Goal: Transaction & Acquisition: Purchase product/service

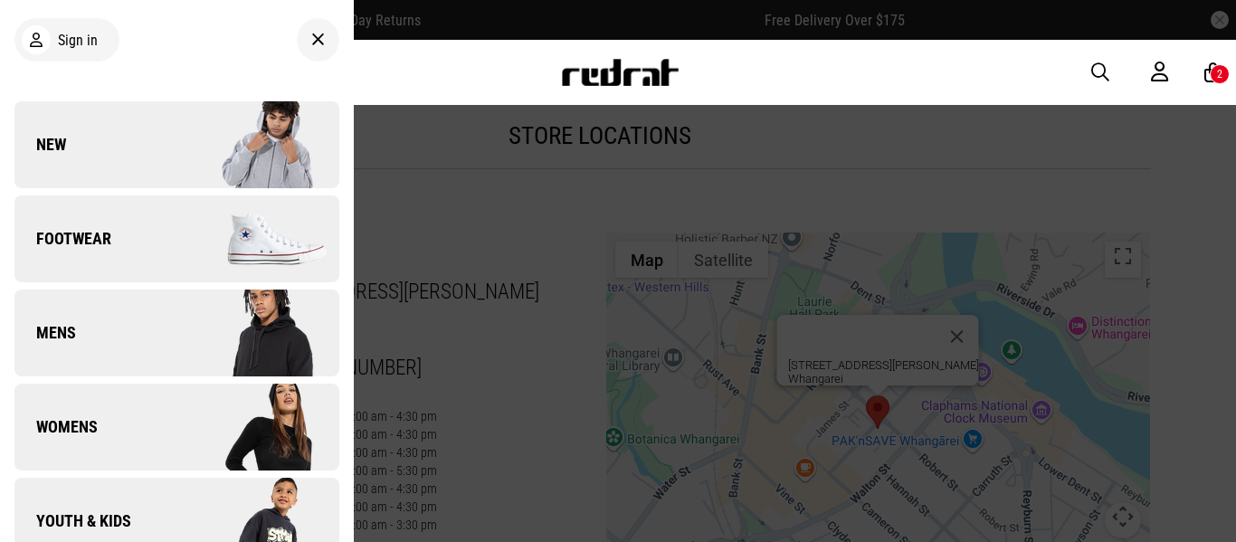
click at [276, 24] on div "Sign in" at bounding box center [176, 39] width 325 height 51
click at [94, 318] on link "Mens" at bounding box center [176, 332] width 325 height 87
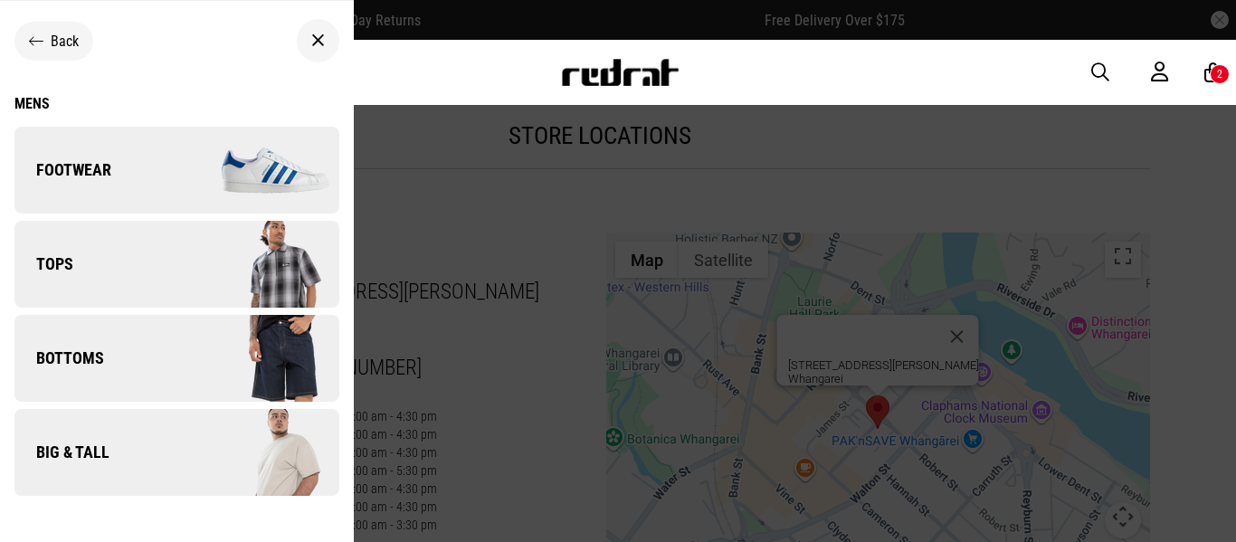
click at [123, 264] on link "Tops" at bounding box center [176, 264] width 325 height 87
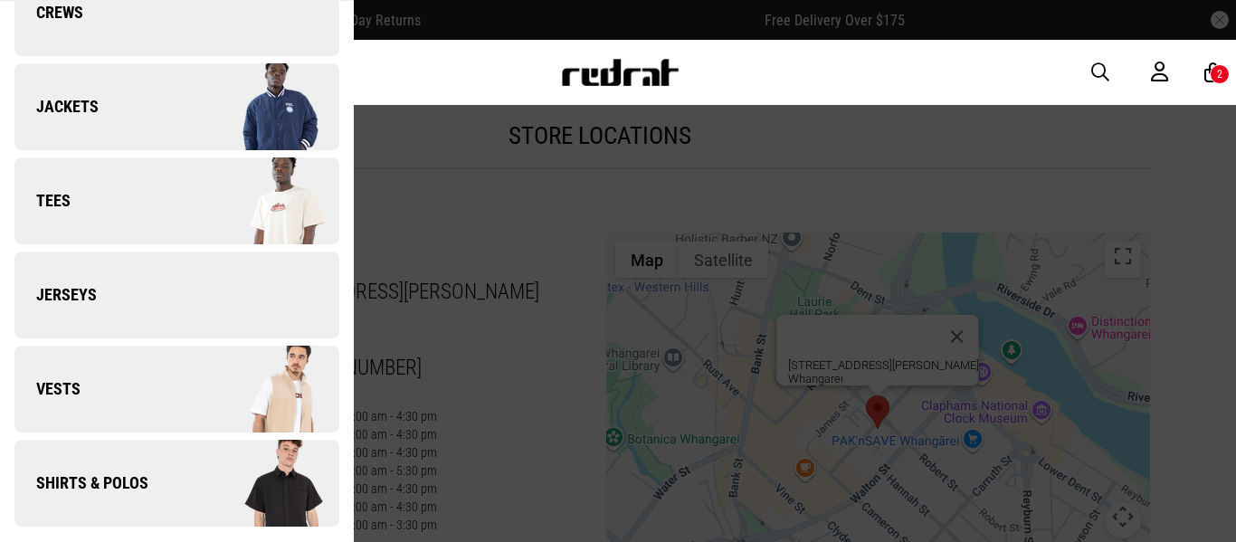
scroll to position [257, 0]
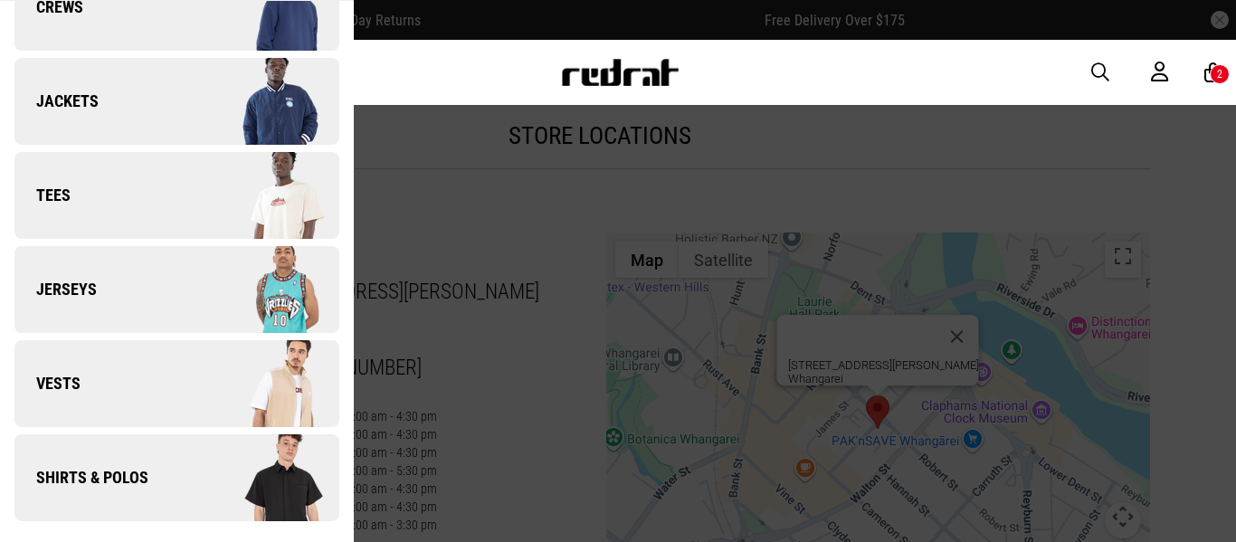
click at [74, 488] on link "Shirts & Polos" at bounding box center [176, 477] width 325 height 87
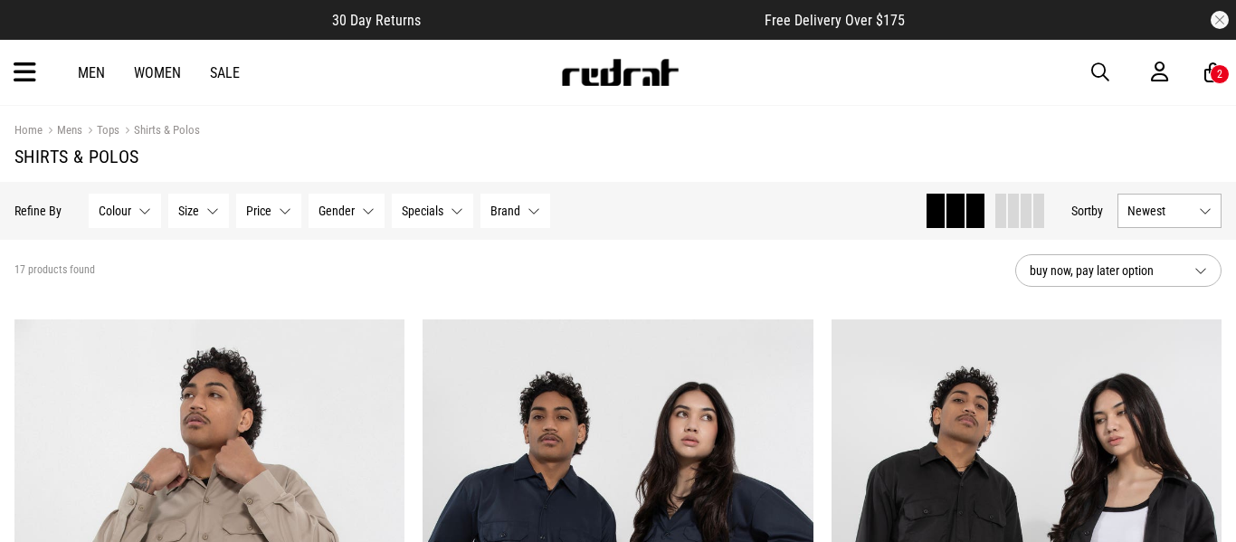
click at [94, 62] on div "Men Women Sale Sign in New Back Footwear Back Mens Back Womens Back Youth & Kid…" at bounding box center [618, 72] width 1236 height 65
click at [90, 75] on link "Men" at bounding box center [91, 72] width 27 height 17
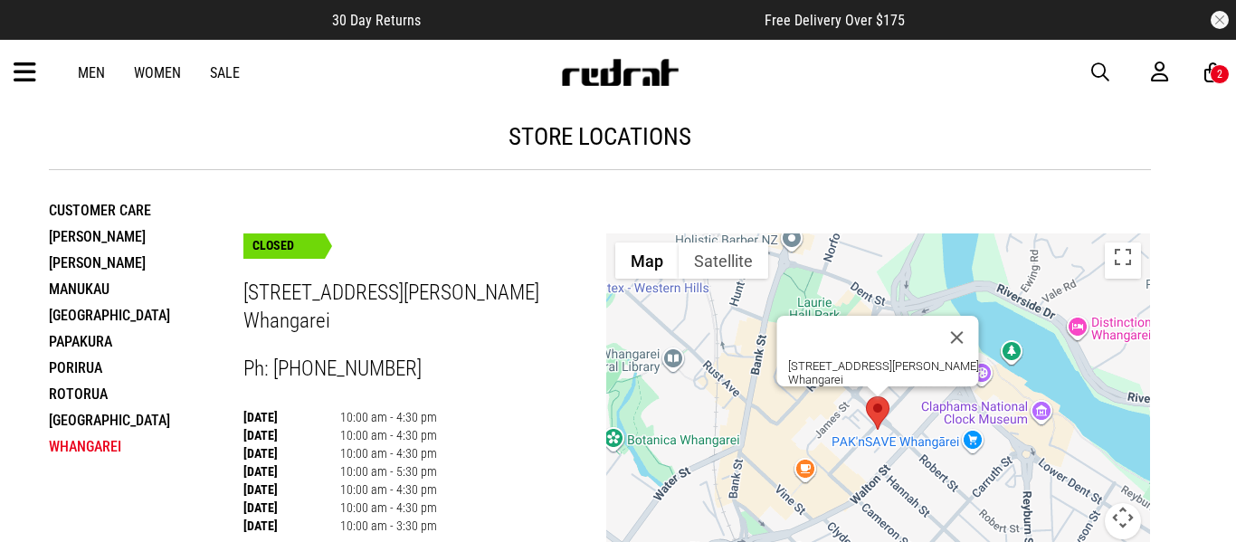
click at [101, 72] on link "Men" at bounding box center [91, 72] width 27 height 17
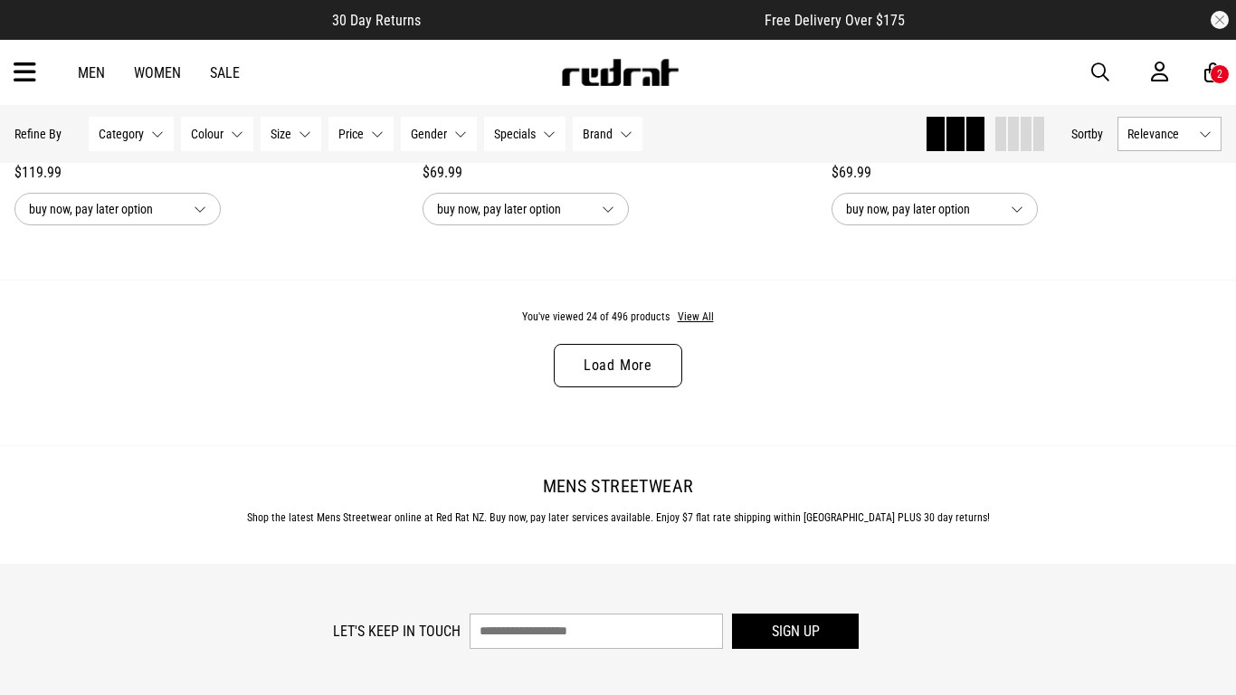
scroll to position [5511, 0]
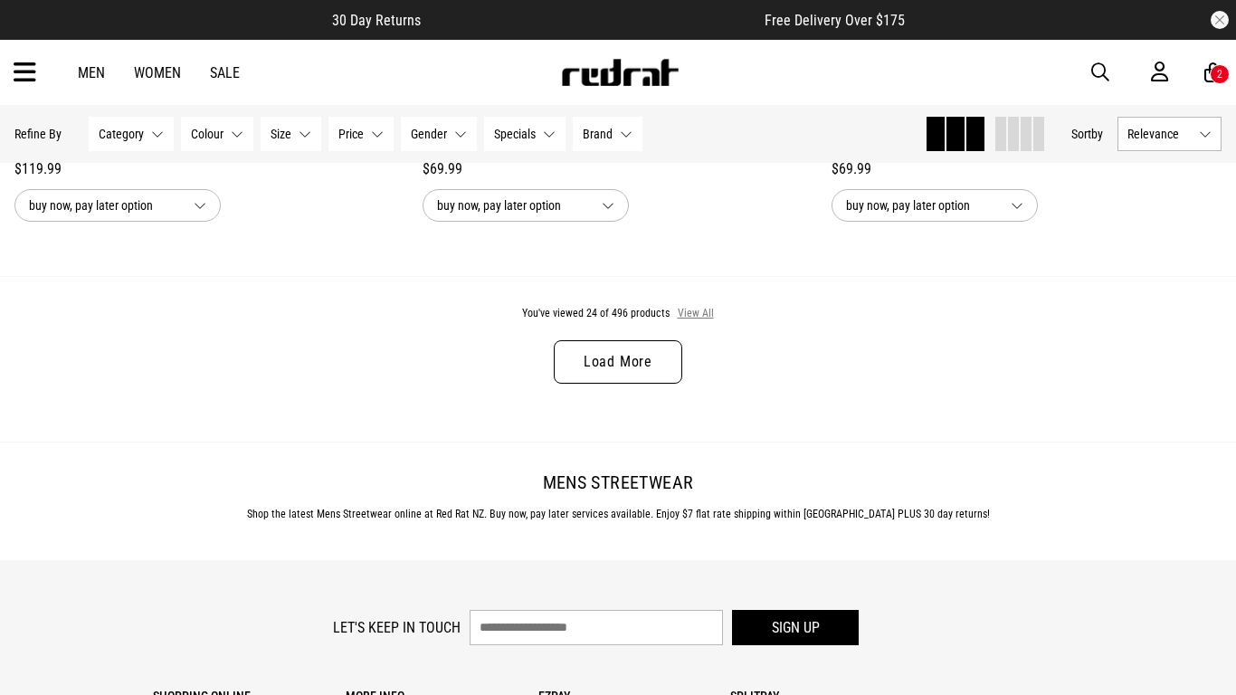
click at [702, 309] on button "View All" at bounding box center [696, 314] width 38 height 16
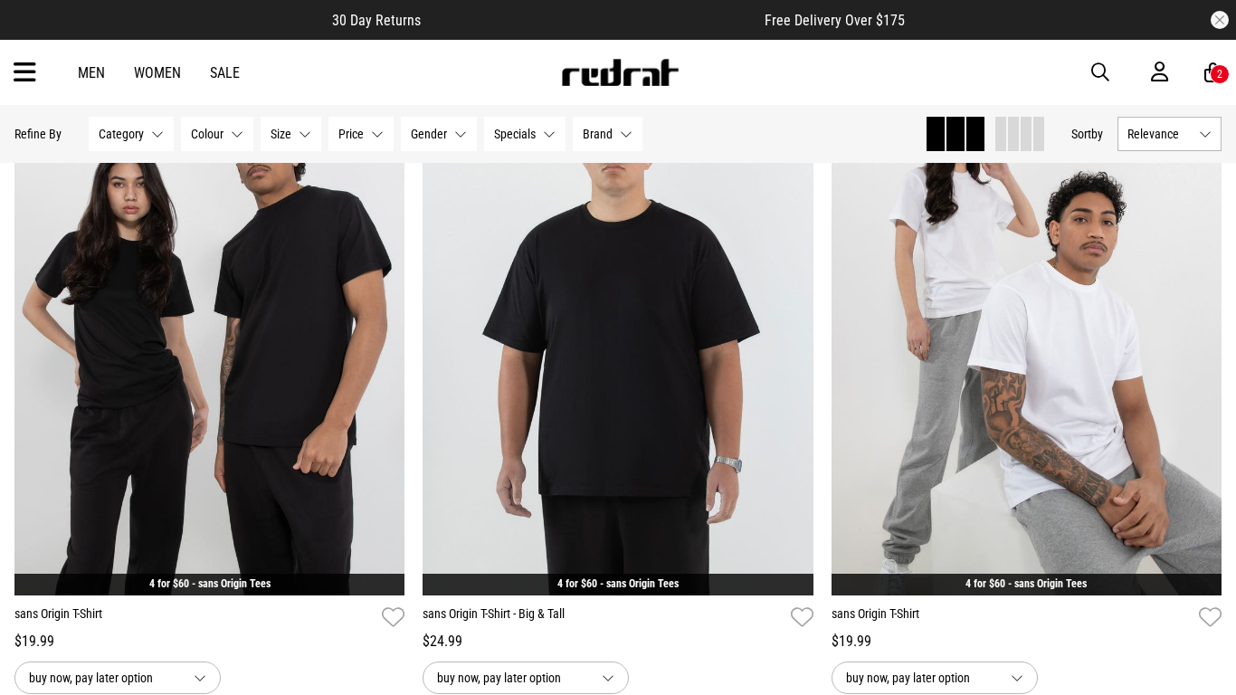
scroll to position [10490, 0]
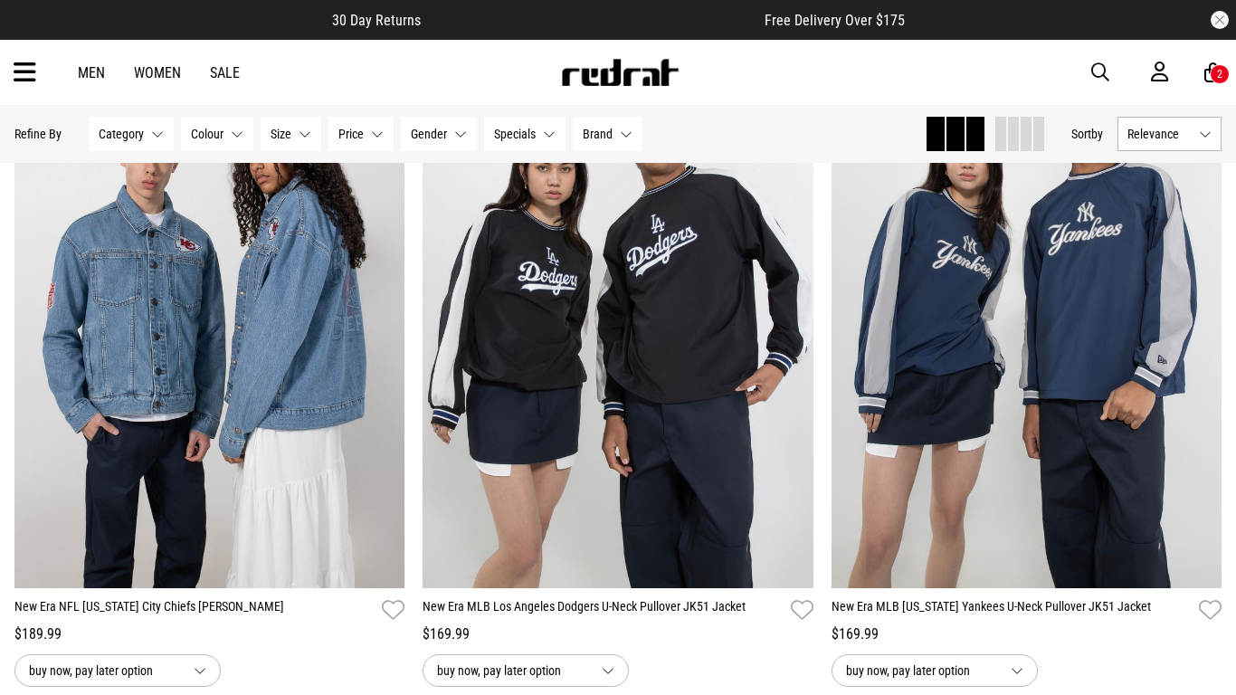
scroll to position [15969, 0]
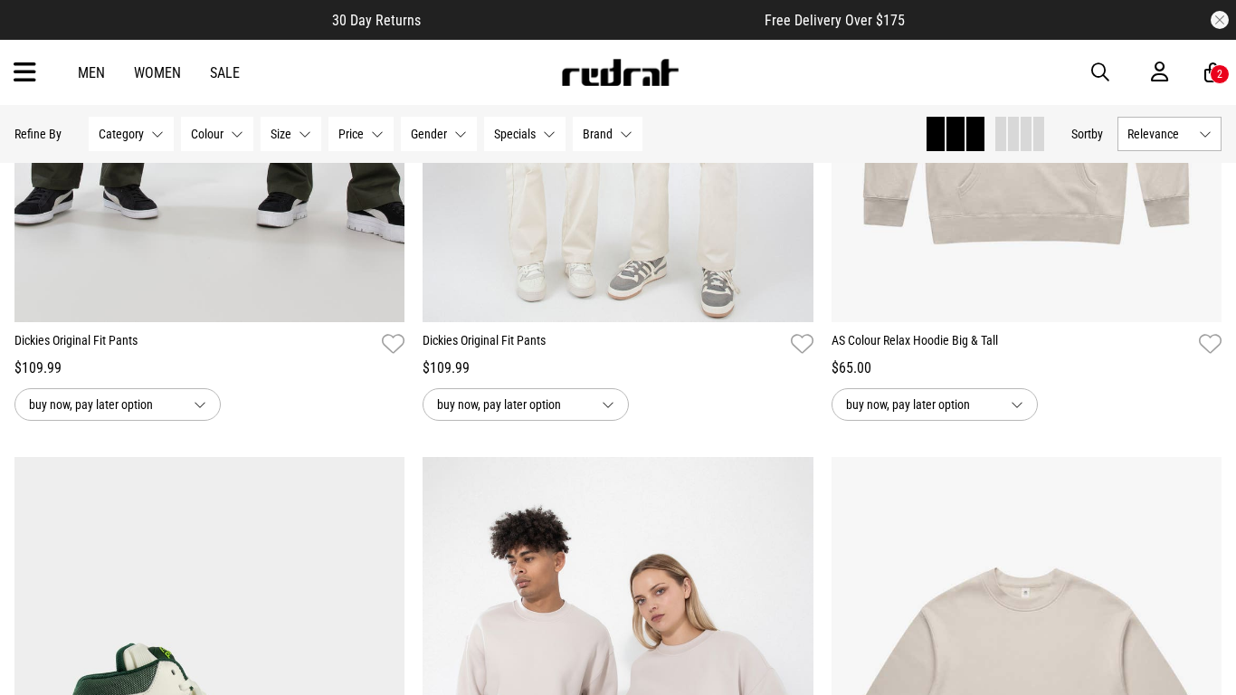
scroll to position [21422, 0]
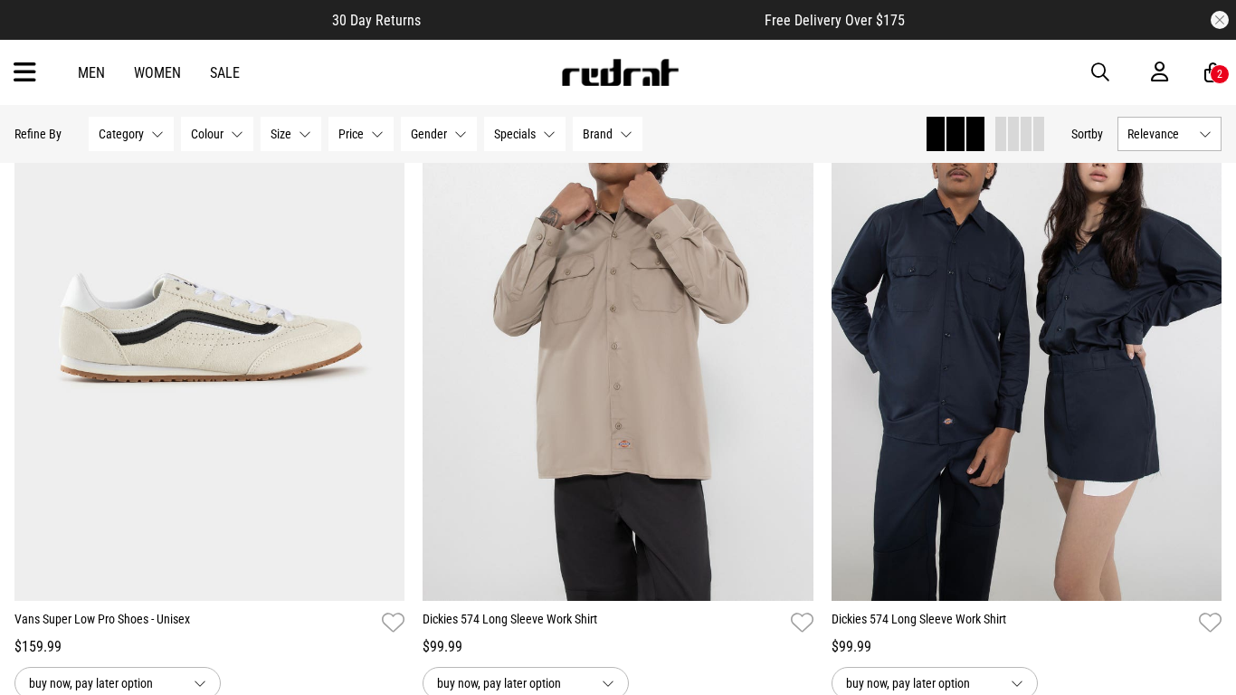
scroll to position [22741, 0]
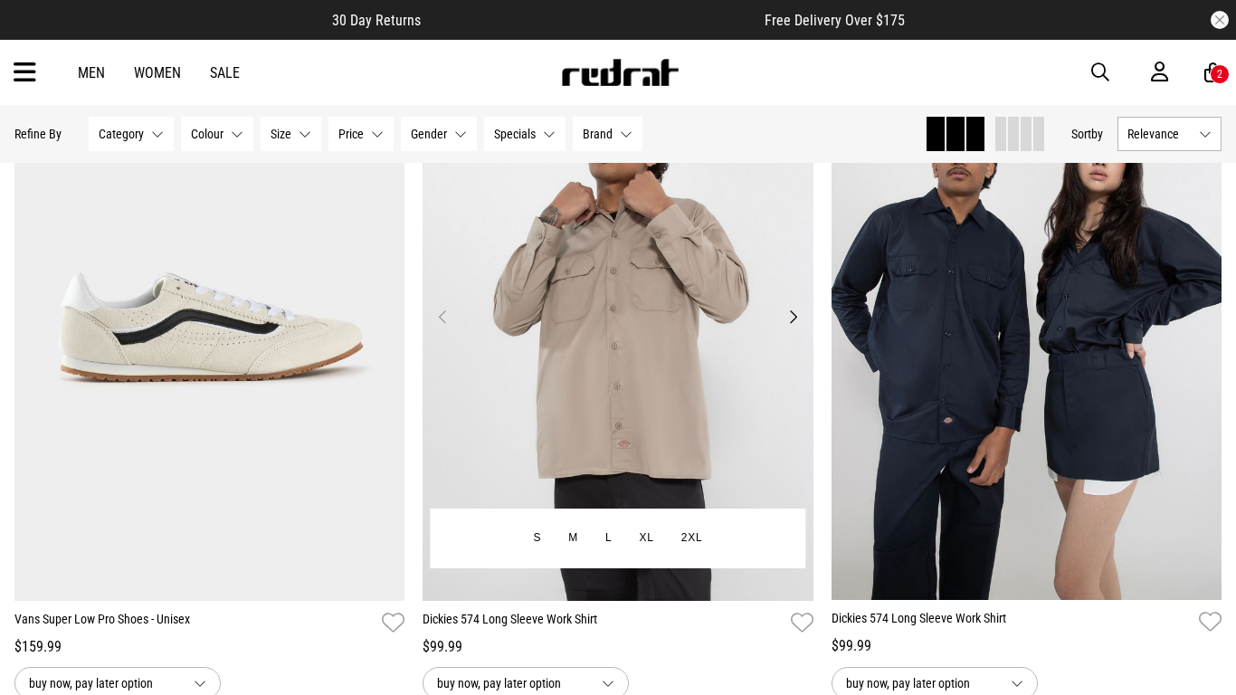
click at [791, 312] on button "Next" at bounding box center [793, 317] width 23 height 22
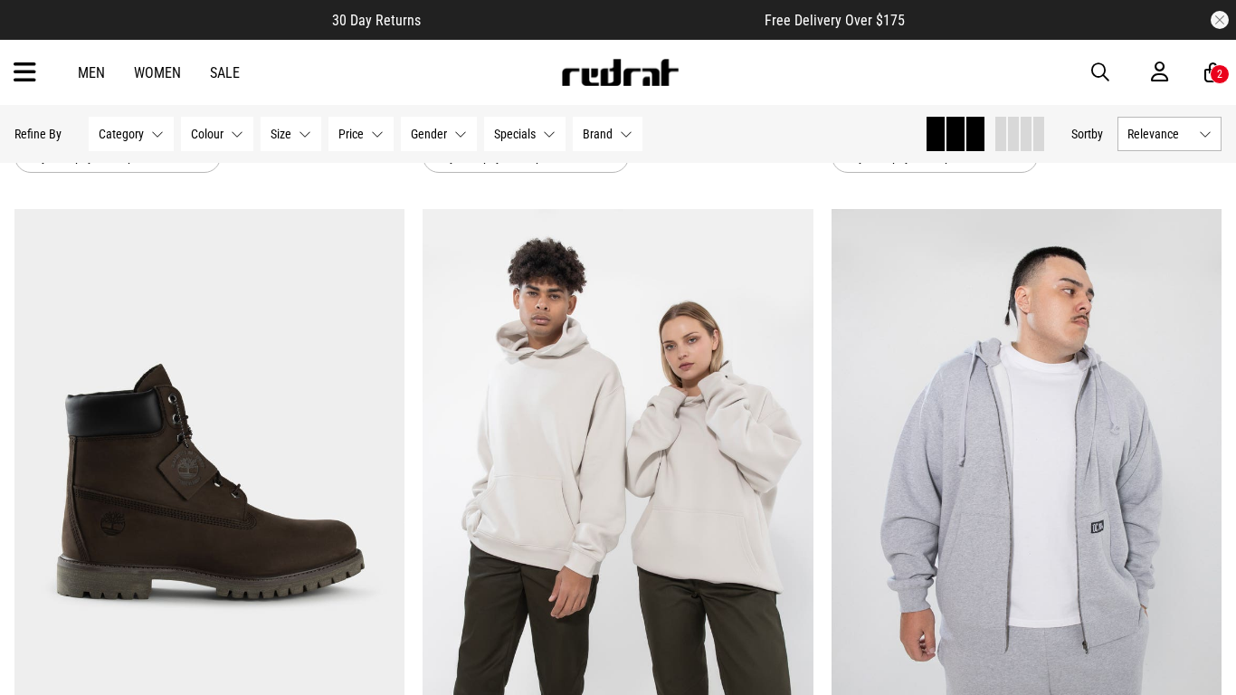
scroll to position [27044, 0]
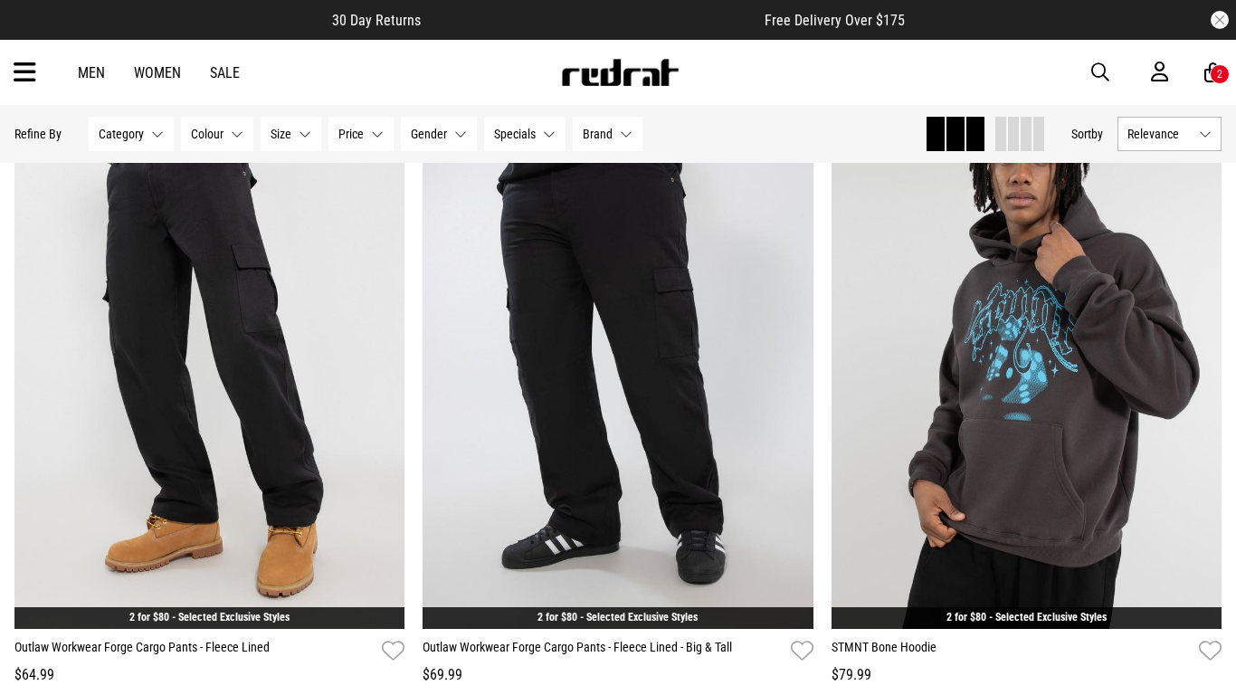
scroll to position [32631, 0]
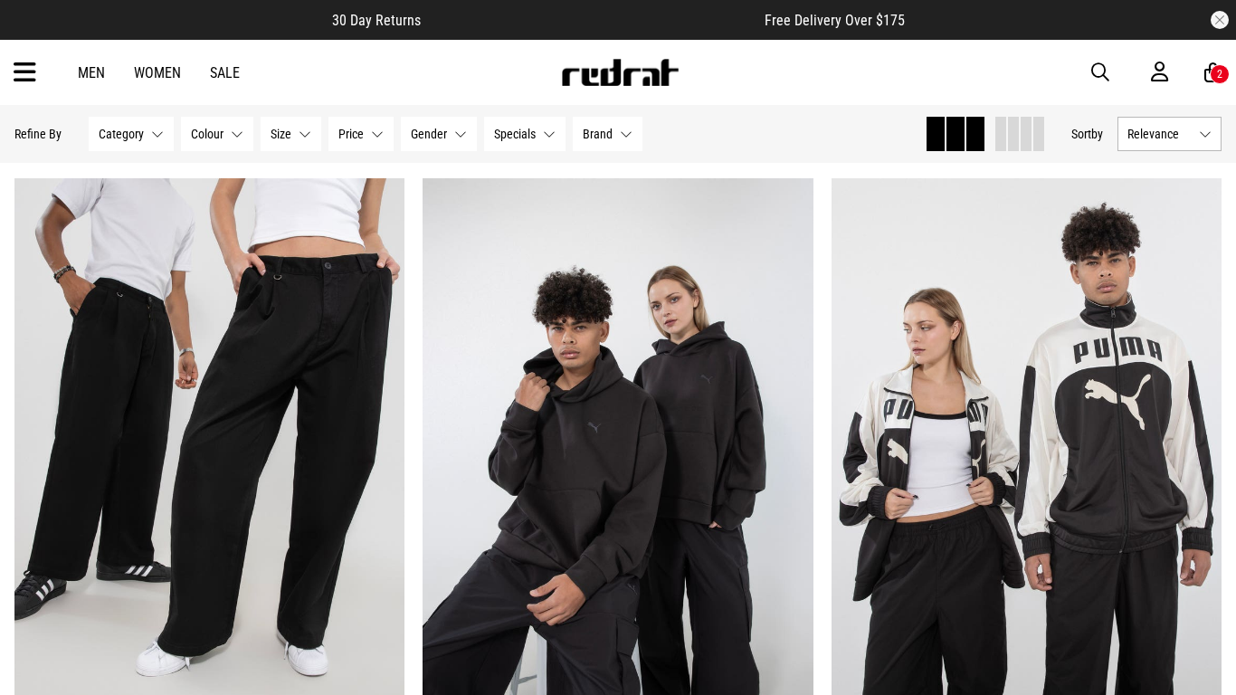
scroll to position [38086, 0]
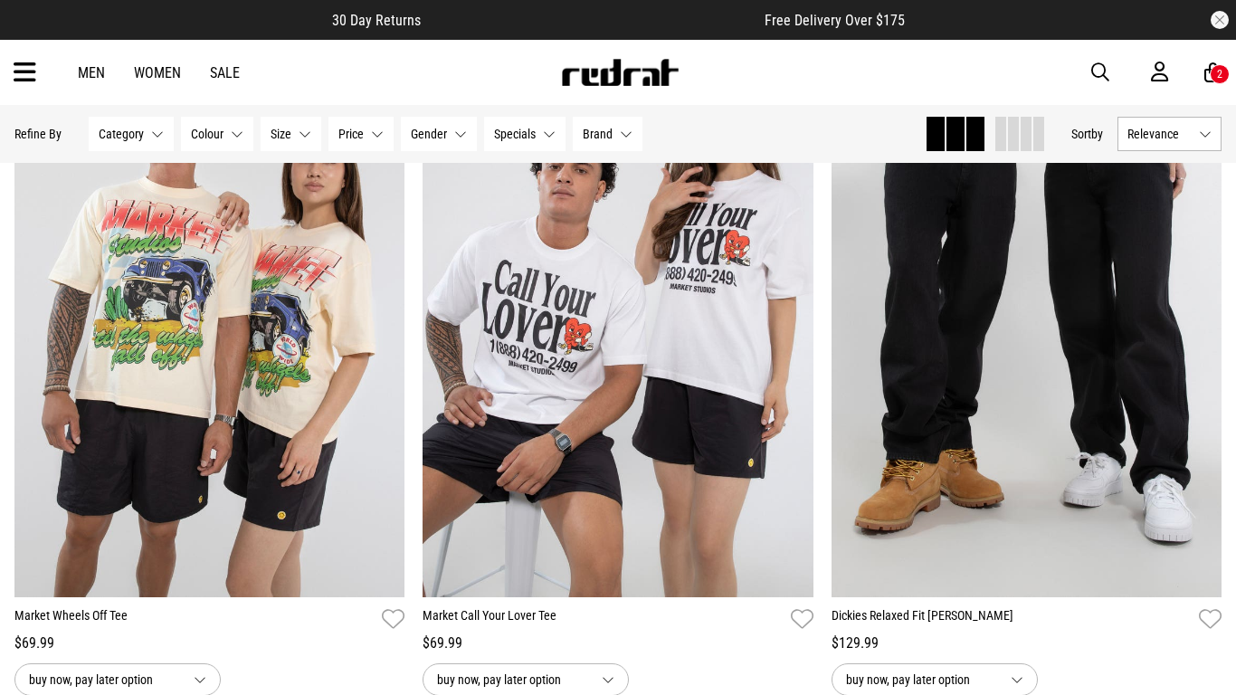
scroll to position [43783, 0]
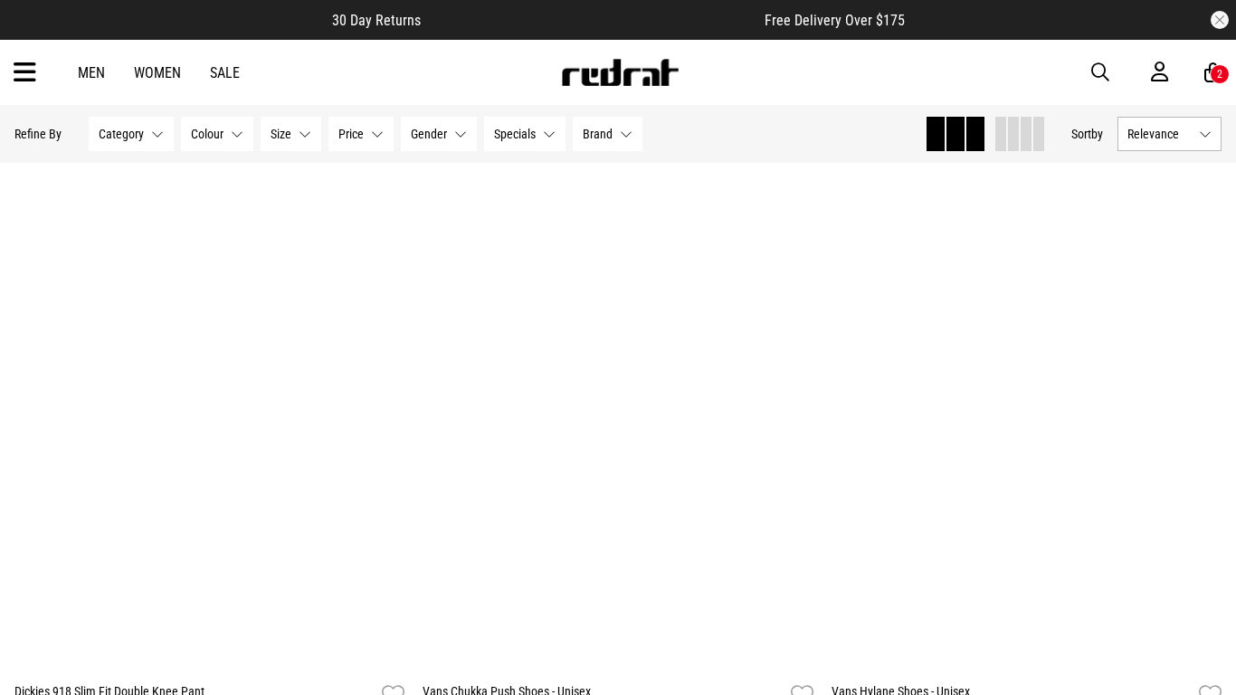
scroll to position [48990, 0]
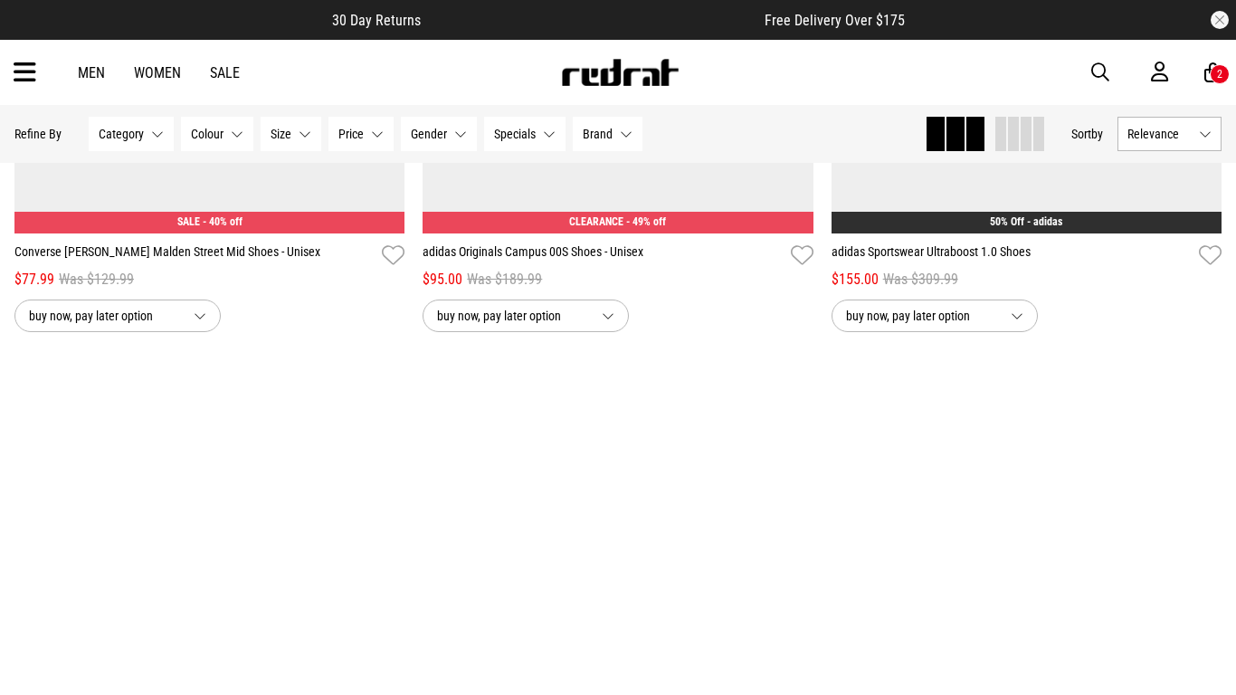
scroll to position [48423, 0]
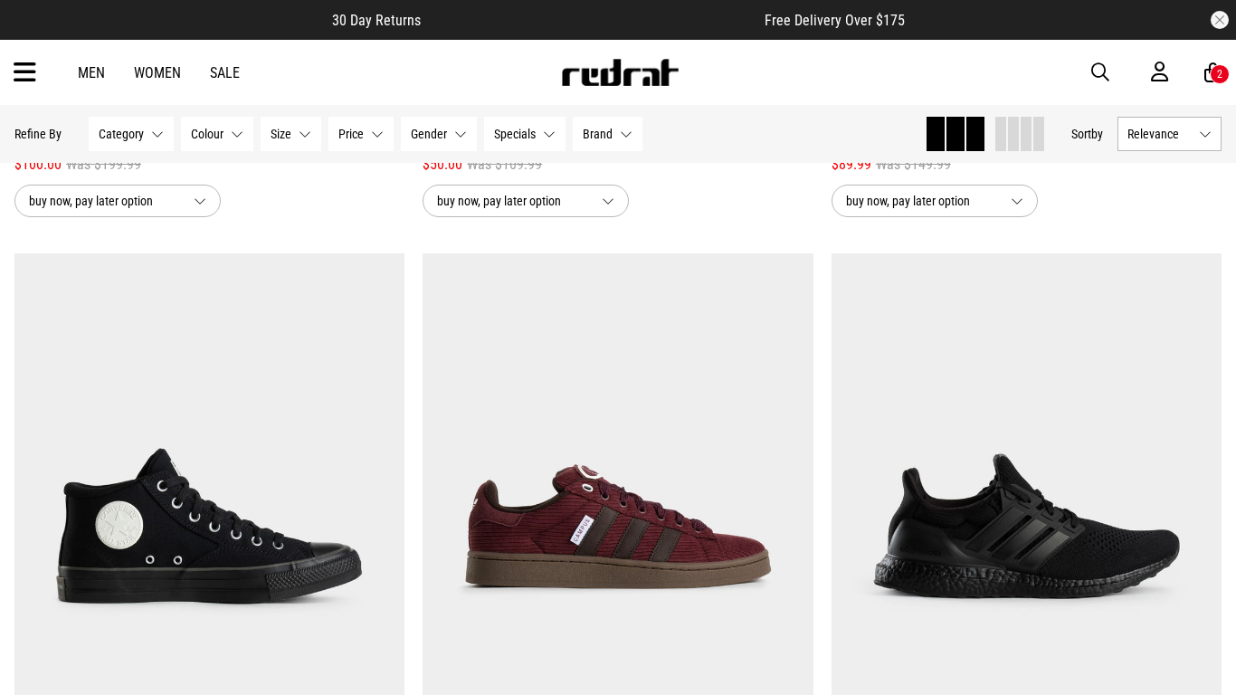
click at [140, 125] on button "Category None selected" at bounding box center [131, 134] width 85 height 34
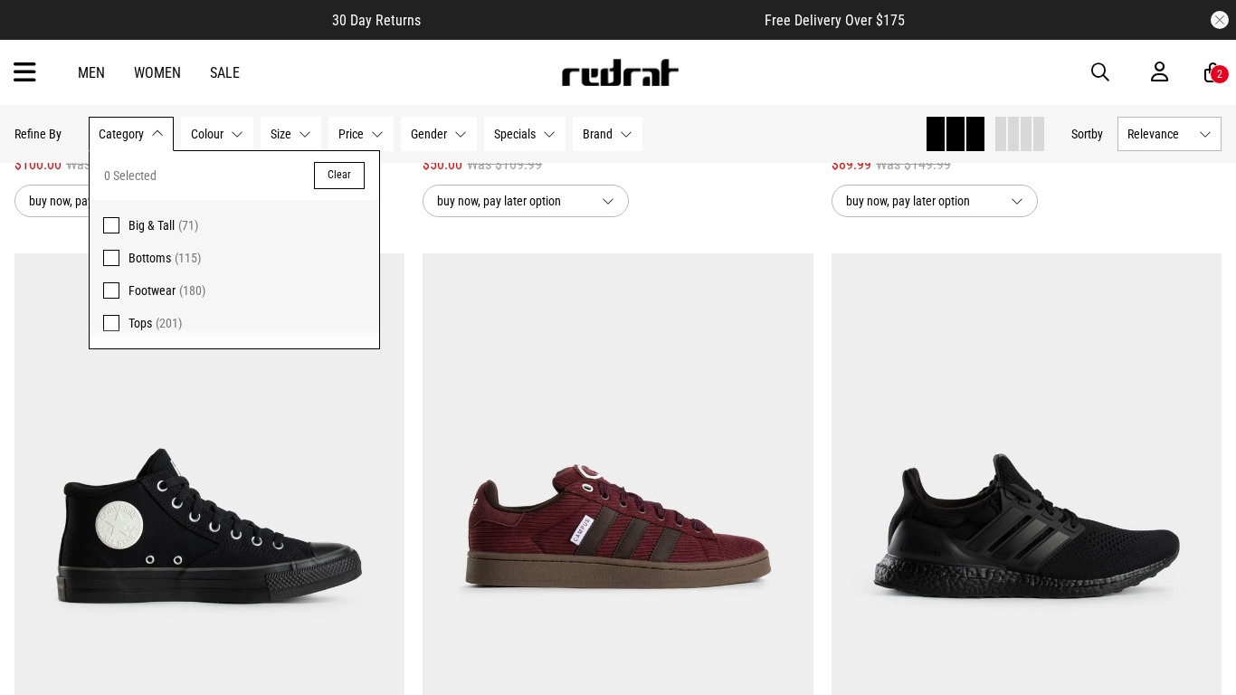
click at [109, 327] on span at bounding box center [111, 323] width 16 height 16
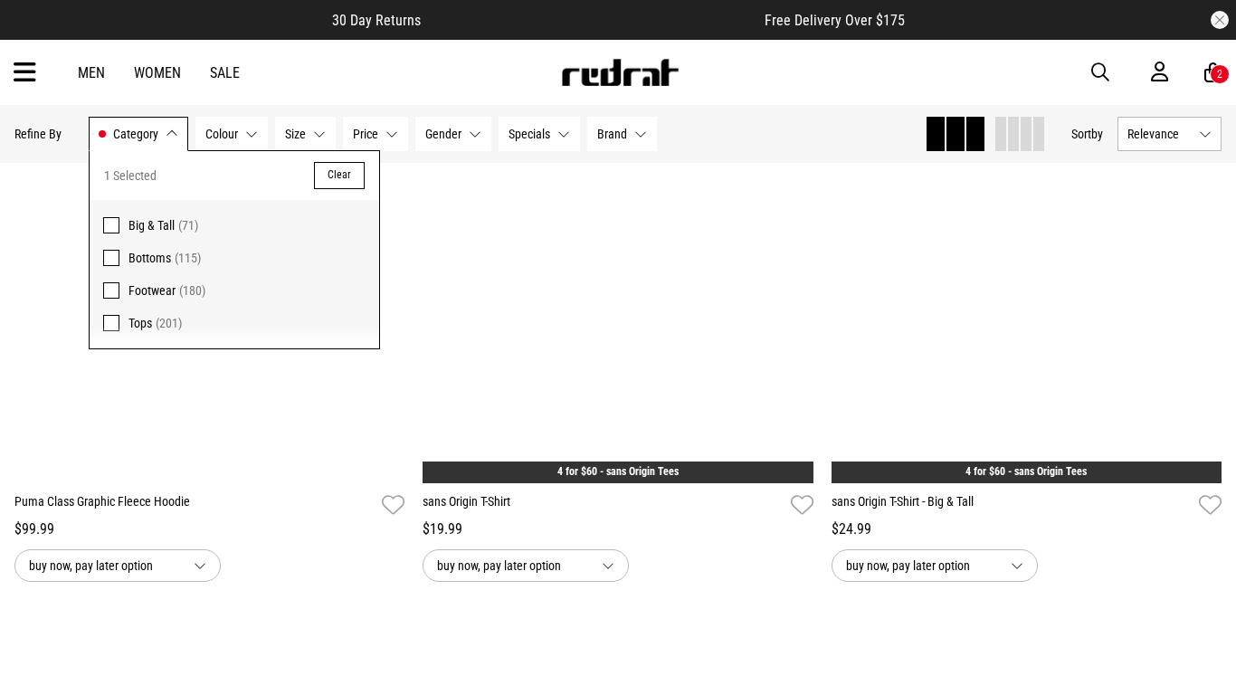
scroll to position [11302, 0]
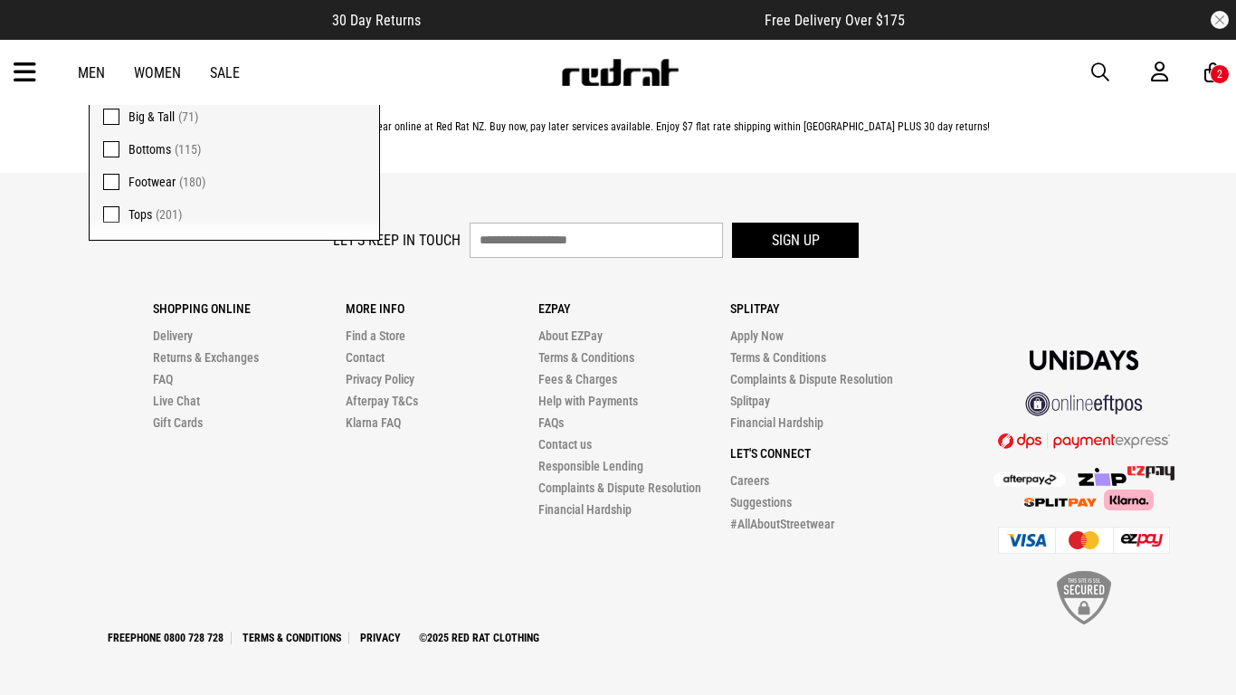
click at [108, 147] on span at bounding box center [111, 149] width 16 height 16
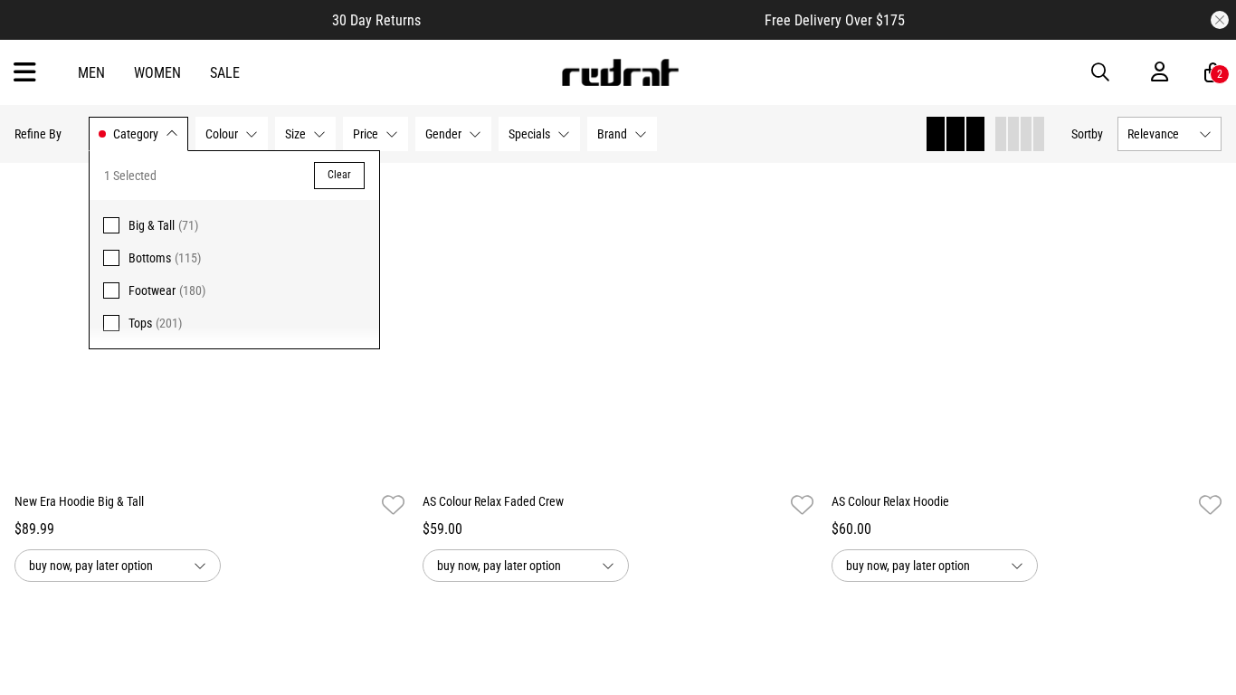
scroll to position [16752, 0]
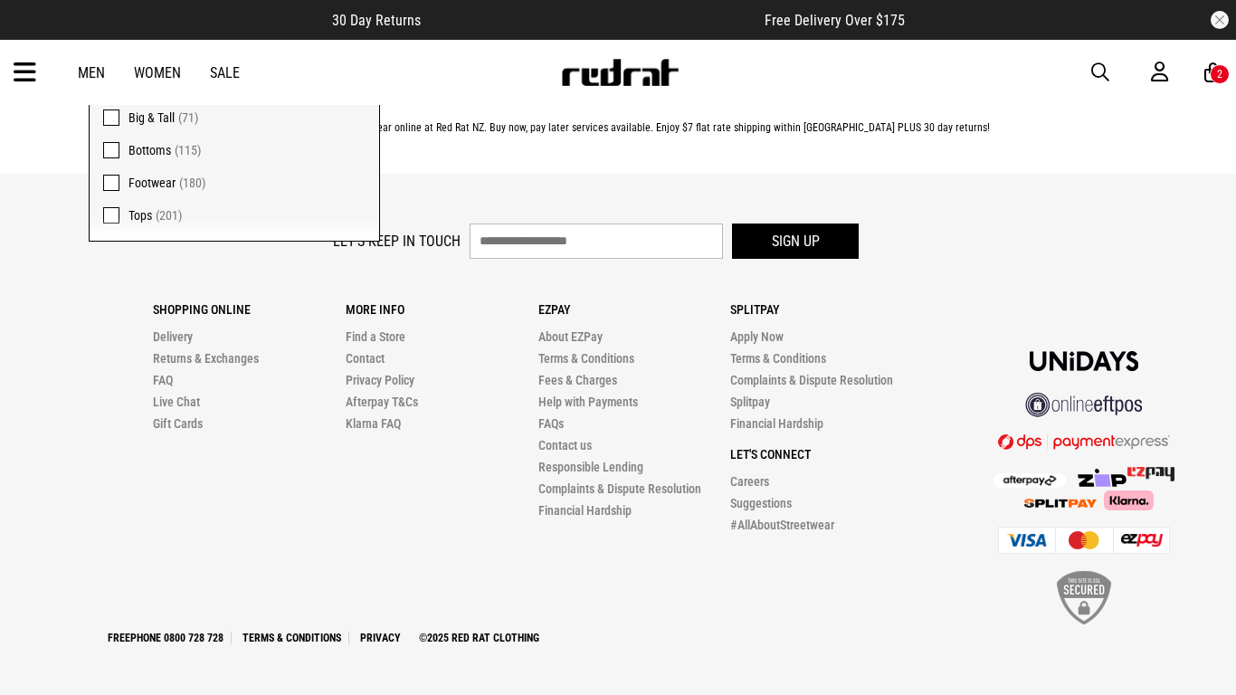
scroll to position [5854, 0]
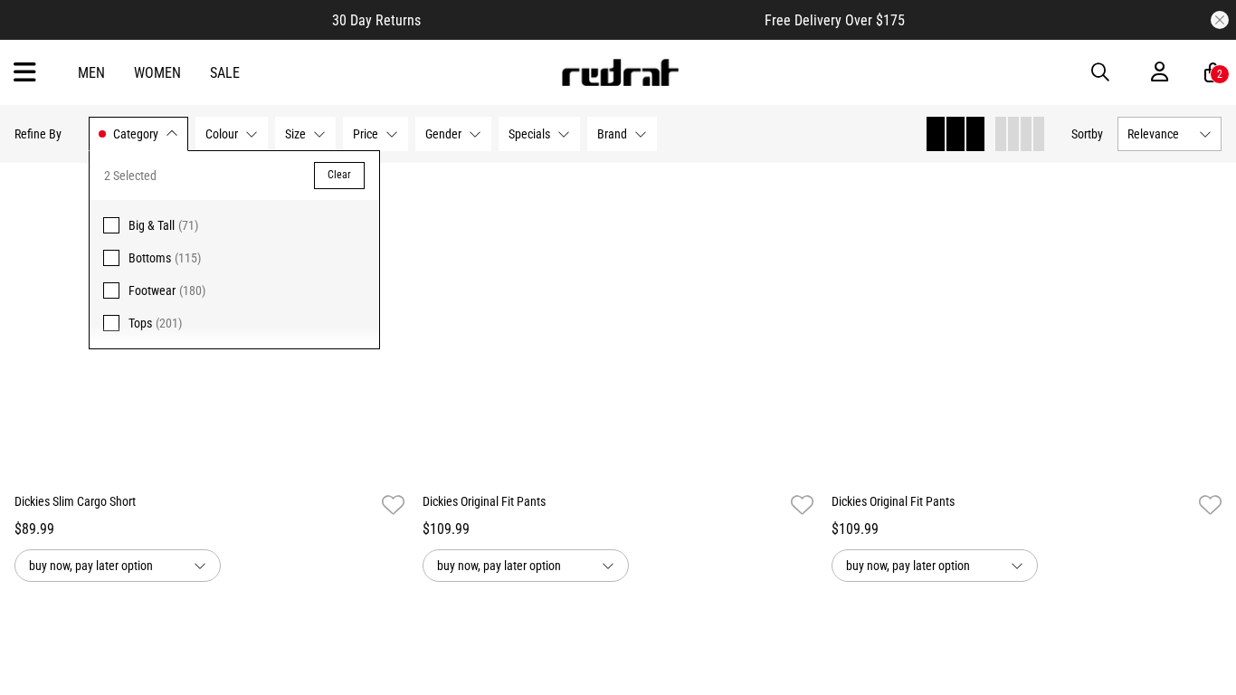
scroll to position [27431, 0]
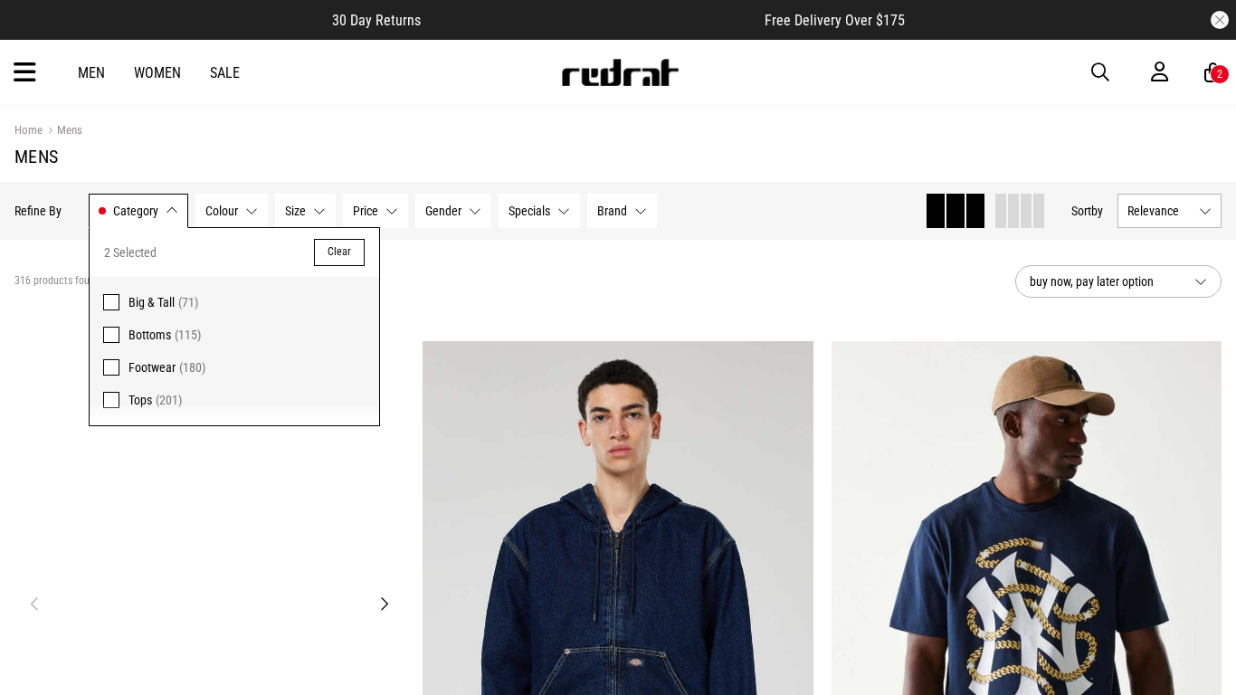
click at [17, 346] on img at bounding box center [209, 614] width 391 height 547
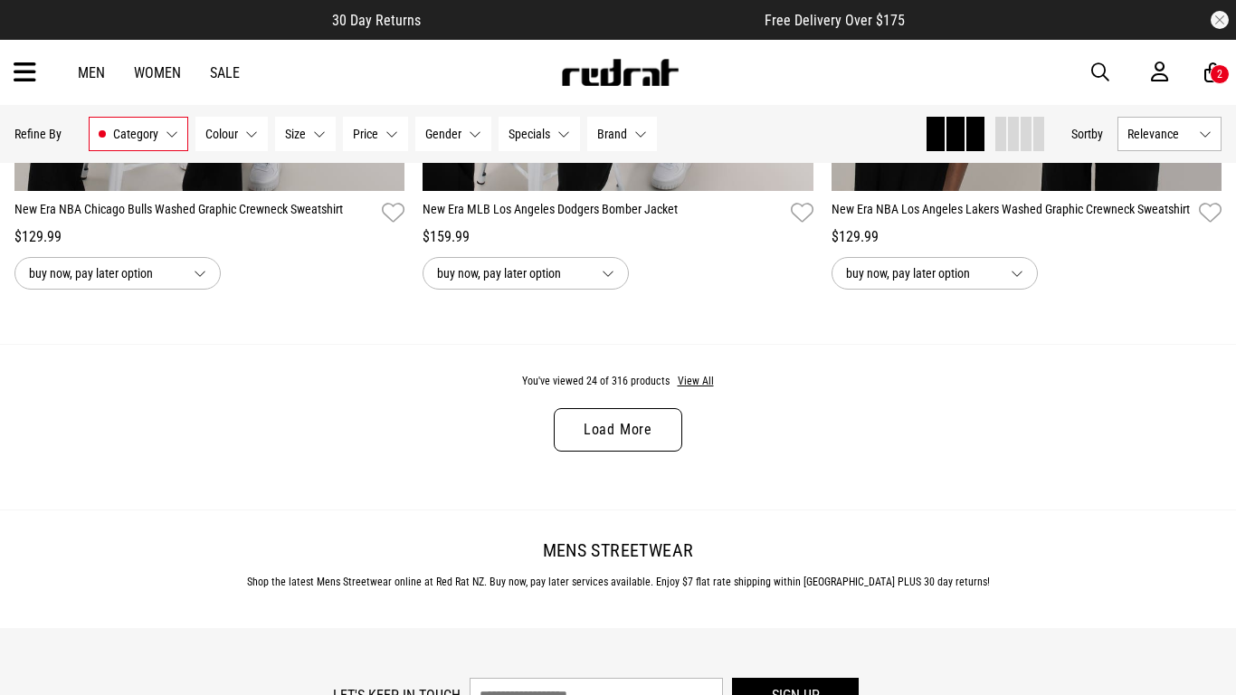
scroll to position [5476, 0]
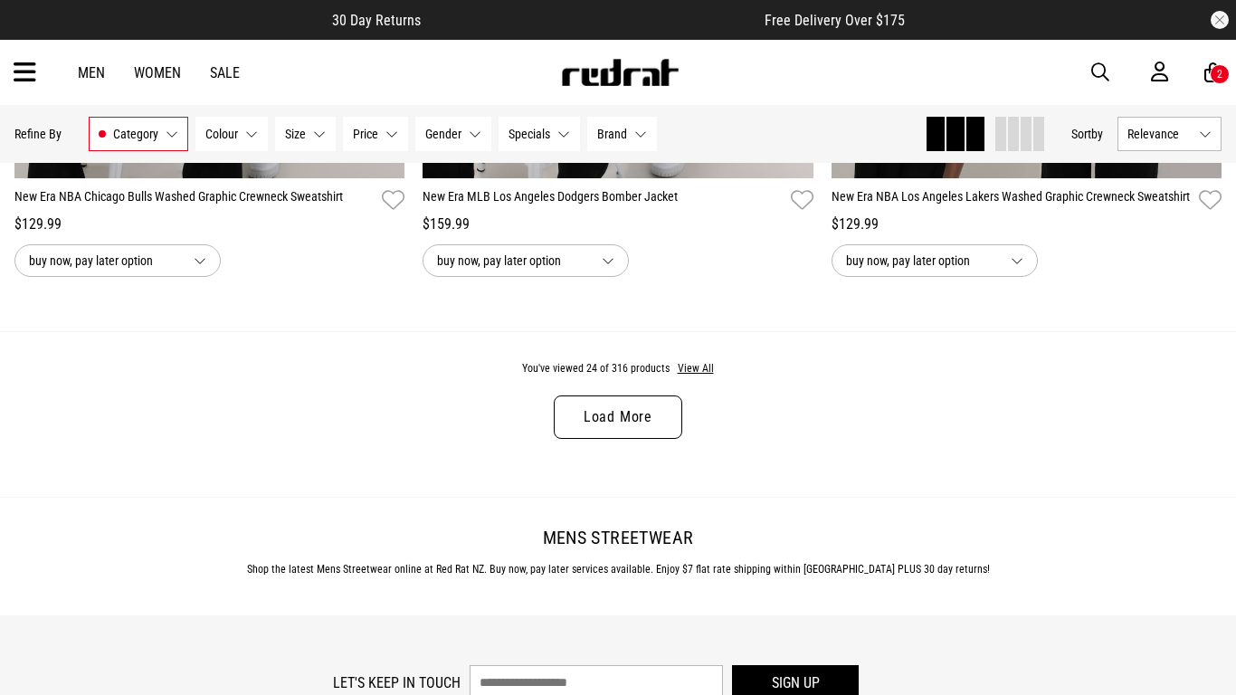
click at [593, 395] on link "Load More" at bounding box center [618, 416] width 128 height 43
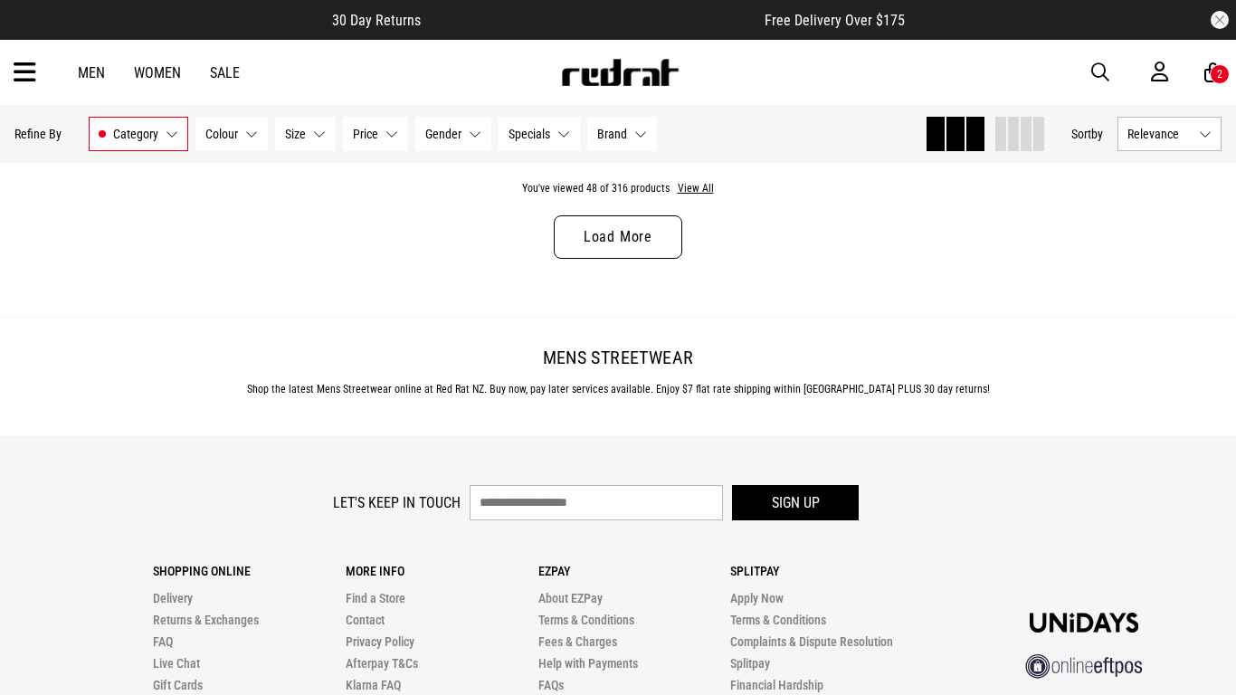
scroll to position [11369, 0]
